Goal: Information Seeking & Learning: Learn about a topic

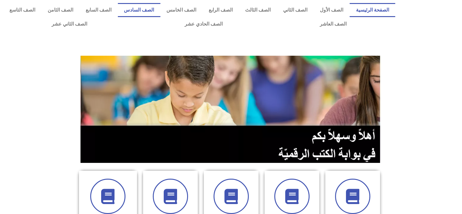
click at [158, 10] on link "الصف السادس" at bounding box center [139, 10] width 43 height 14
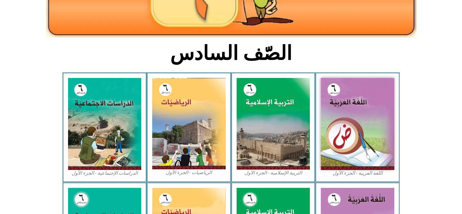
scroll to position [115, 0]
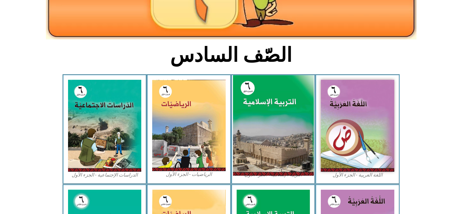
click at [276, 120] on img at bounding box center [273, 125] width 81 height 101
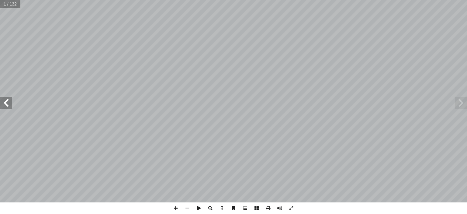
click at [10, 107] on span at bounding box center [6, 103] width 12 height 12
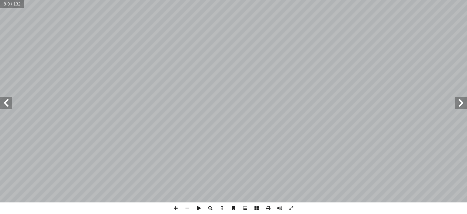
click at [10, 107] on span at bounding box center [6, 103] width 12 height 12
click at [7, 104] on span at bounding box center [6, 103] width 12 height 12
click at [175, 208] on span at bounding box center [176, 208] width 12 height 12
click at [8, 105] on span at bounding box center [6, 103] width 12 height 12
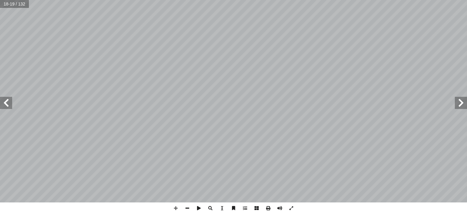
click at [8, 105] on span at bounding box center [6, 103] width 12 height 12
click at [5, 104] on span at bounding box center [6, 103] width 12 height 12
